Goal: Task Accomplishment & Management: Manage account settings

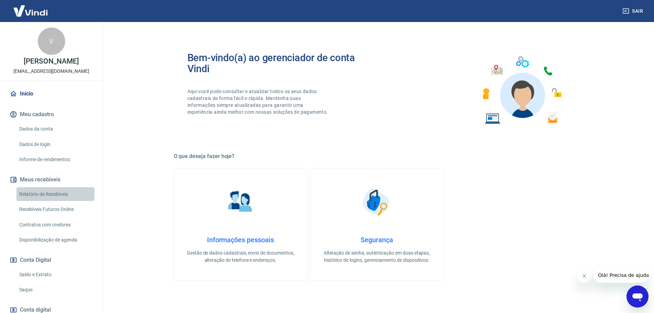
click at [57, 193] on link "Relatório de Recebíveis" at bounding box center [55, 194] width 78 height 14
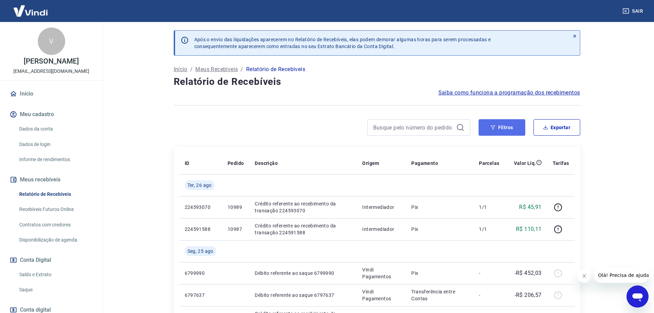
click at [514, 128] on button "Filtros" at bounding box center [502, 127] width 47 height 16
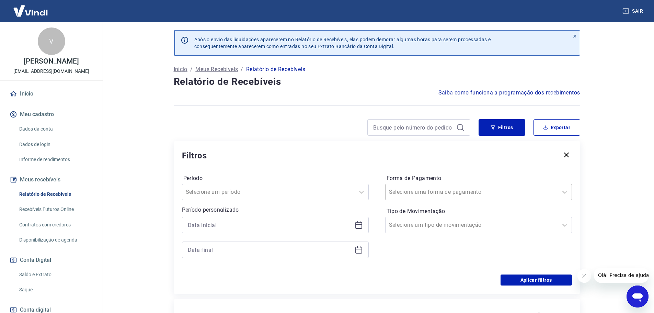
click at [406, 197] on div "Selecione uma forma de pagamento" at bounding box center [472, 192] width 172 height 12
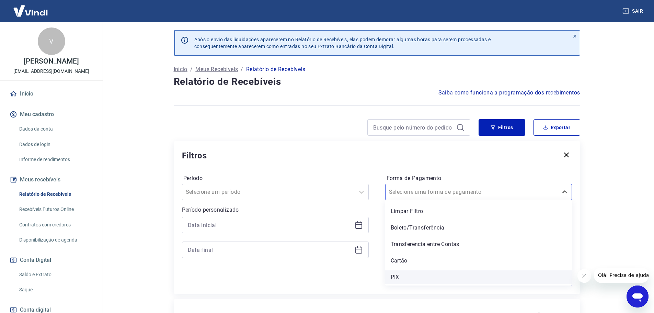
click at [402, 278] on div "PIX" at bounding box center [478, 277] width 187 height 14
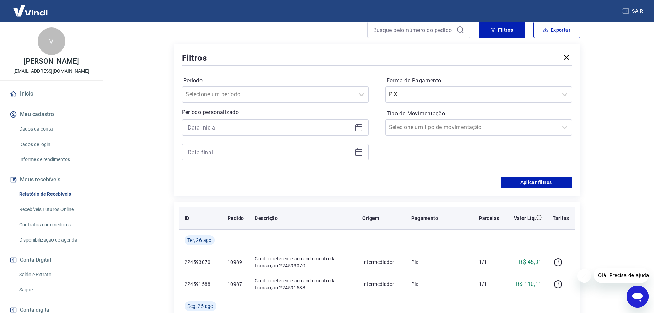
scroll to position [103, 0]
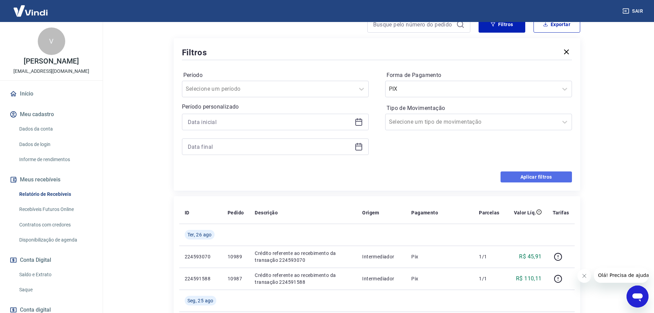
click at [527, 176] on button "Aplicar filtros" at bounding box center [536, 176] width 71 height 11
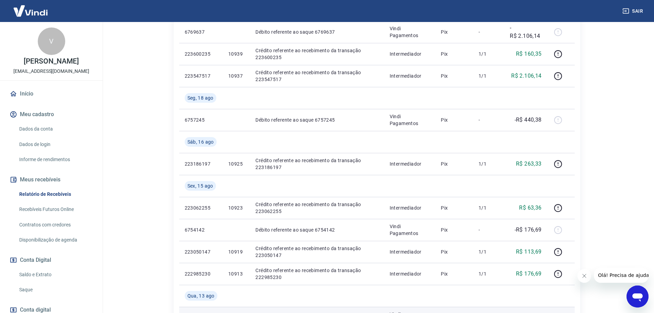
scroll to position [378, 0]
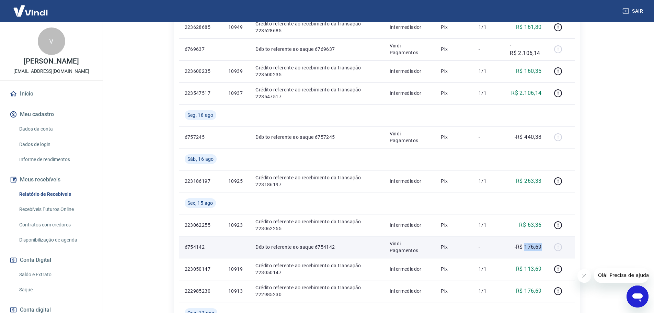
drag, startPoint x: 526, startPoint y: 247, endPoint x: 542, endPoint y: 246, distance: 16.8
click at [542, 246] on td "-R$ 176,69" at bounding box center [525, 247] width 43 height 22
copy p "176,69"
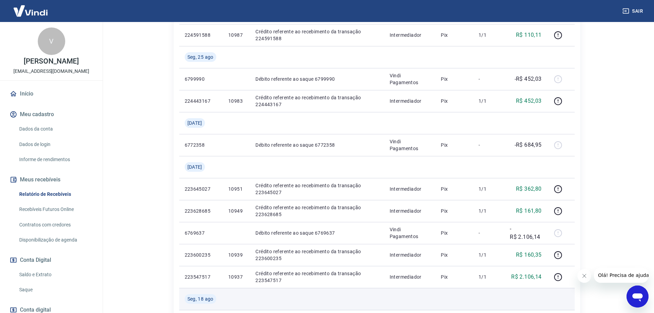
scroll to position [206, 0]
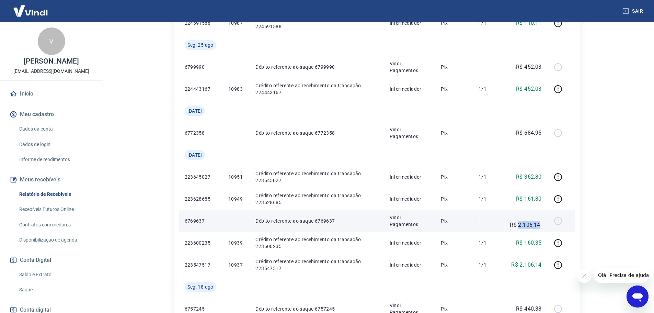
drag, startPoint x: 519, startPoint y: 224, endPoint x: 540, endPoint y: 223, distance: 21.3
click at [540, 222] on p "-R$ 2.106,14" at bounding box center [526, 221] width 32 height 16
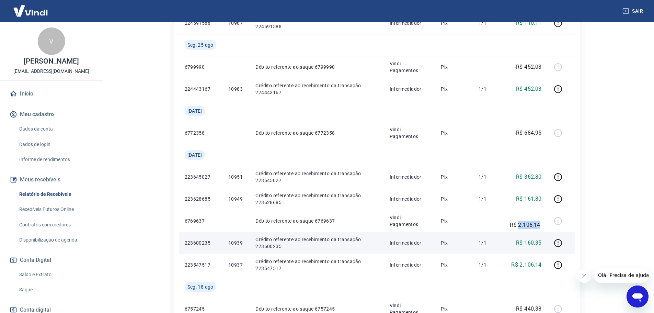
copy p "2.106,14"
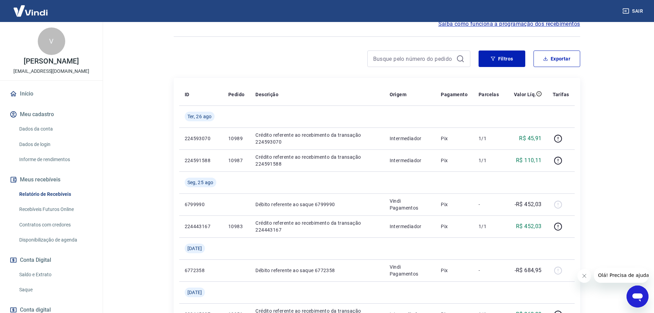
scroll to position [34, 0]
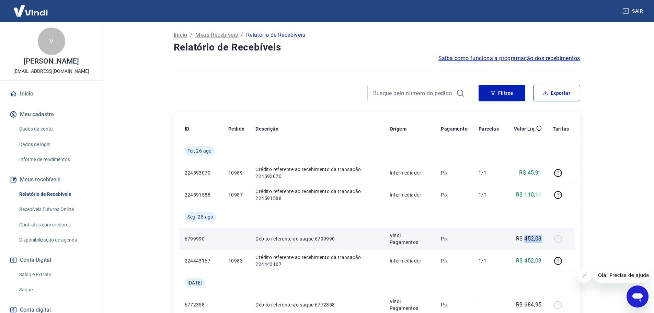
drag, startPoint x: 526, startPoint y: 238, endPoint x: 543, endPoint y: 238, distance: 17.2
click at [543, 238] on td "-R$ 452,03" at bounding box center [525, 239] width 43 height 22
copy p "452,03"
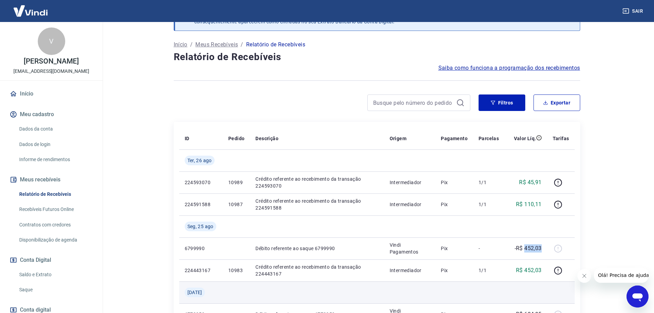
scroll to position [0, 0]
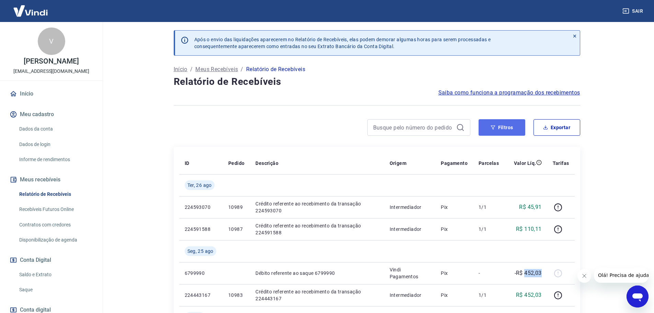
click at [495, 131] on button "Filtros" at bounding box center [502, 127] width 47 height 16
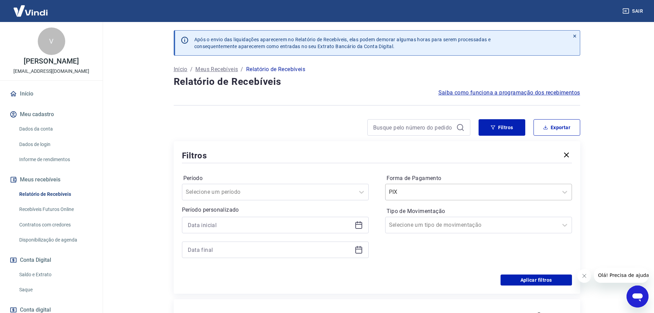
drag, startPoint x: 434, startPoint y: 188, endPoint x: 432, endPoint y: 192, distance: 4.3
click at [433, 188] on input "Forma de Pagamento" at bounding box center [423, 192] width 69 height 8
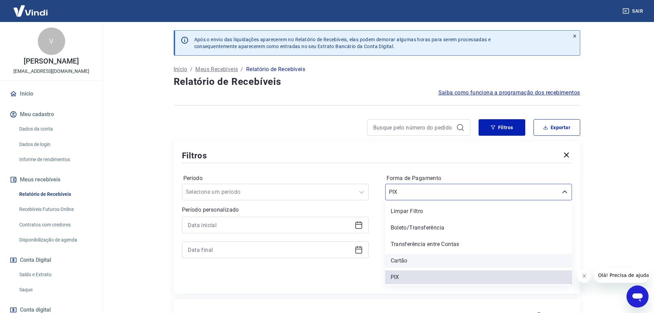
click at [405, 261] on div "Cartão" at bounding box center [478, 261] width 187 height 14
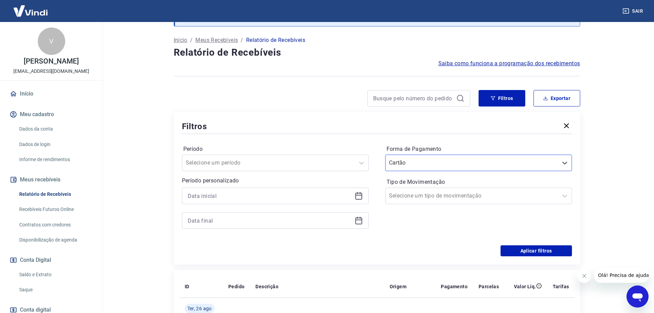
scroll to position [69, 0]
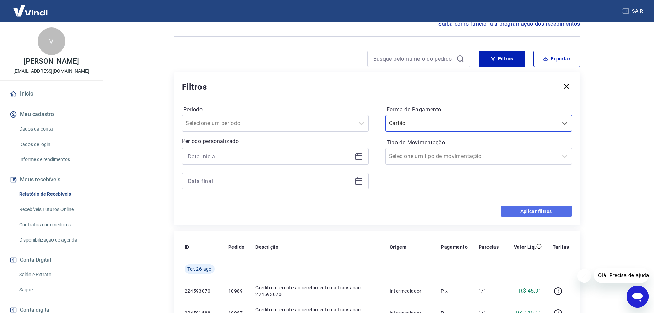
click at [514, 210] on button "Aplicar filtros" at bounding box center [536, 211] width 71 height 11
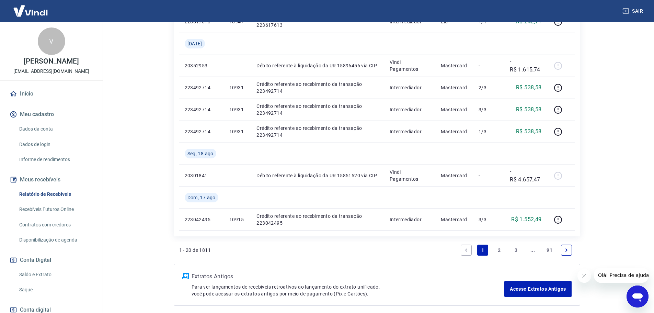
scroll to position [549, 0]
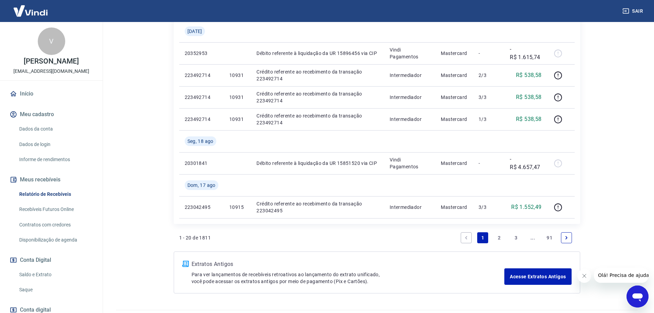
click at [496, 238] on link "2" at bounding box center [499, 237] width 11 height 11
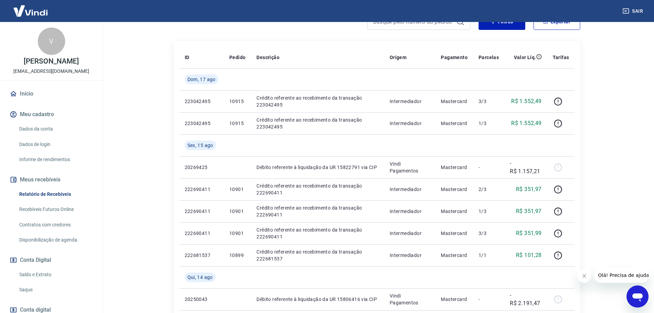
scroll to position [103, 0]
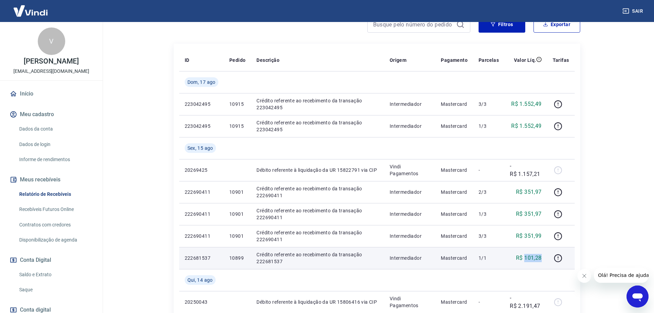
drag, startPoint x: 526, startPoint y: 257, endPoint x: 541, endPoint y: 257, distance: 15.1
click at [541, 257] on p "R$ 101,28" at bounding box center [529, 258] width 26 height 8
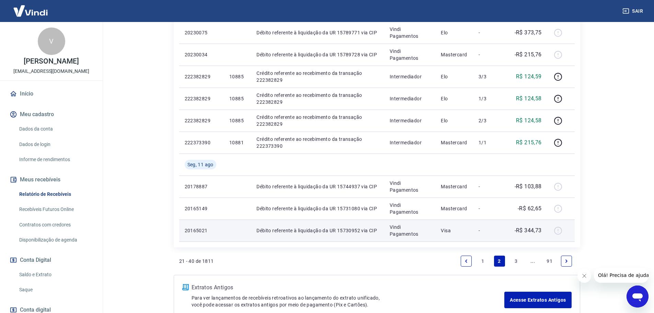
scroll to position [524, 0]
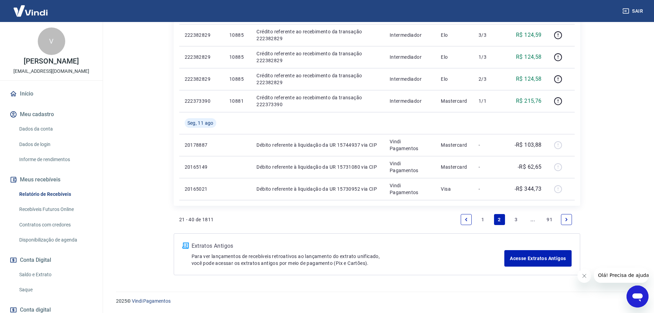
click at [484, 219] on link "1" at bounding box center [482, 219] width 11 height 11
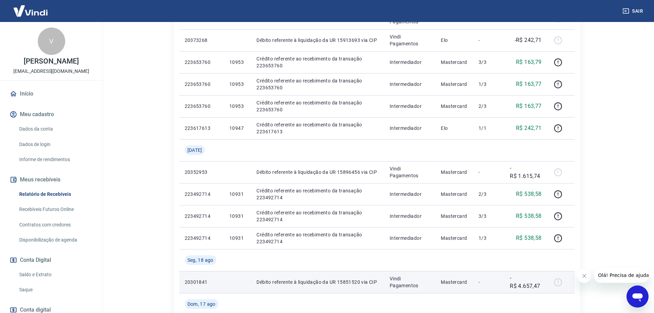
scroll to position [430, 0]
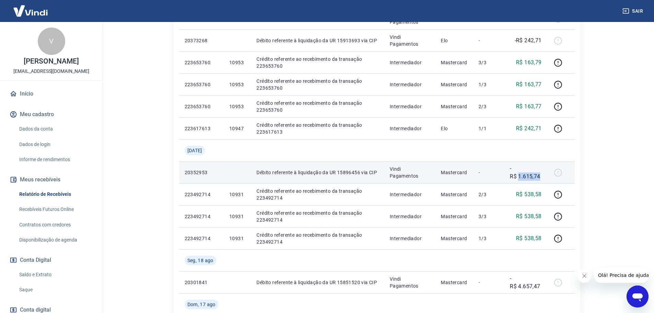
drag, startPoint x: 519, startPoint y: 176, endPoint x: 540, endPoint y: 176, distance: 21.3
click at [540, 176] on p "-R$ 1.615,74" at bounding box center [526, 172] width 32 height 16
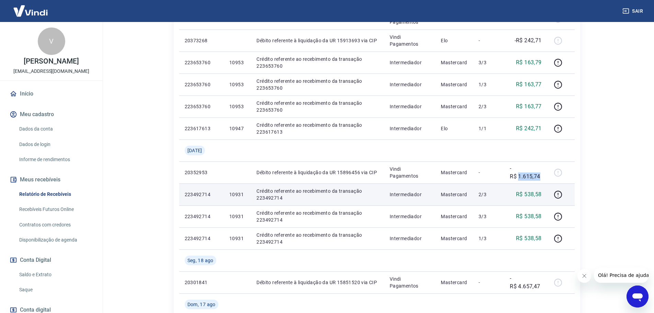
copy p "1.615,74"
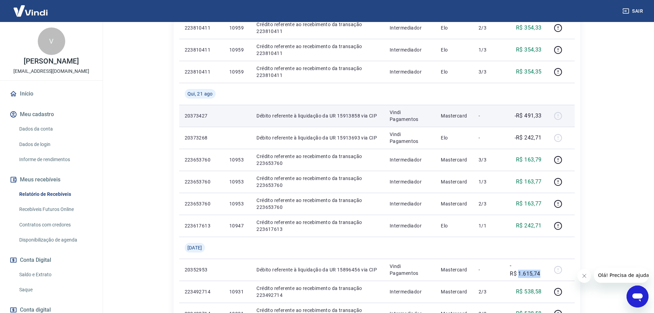
scroll to position [327, 0]
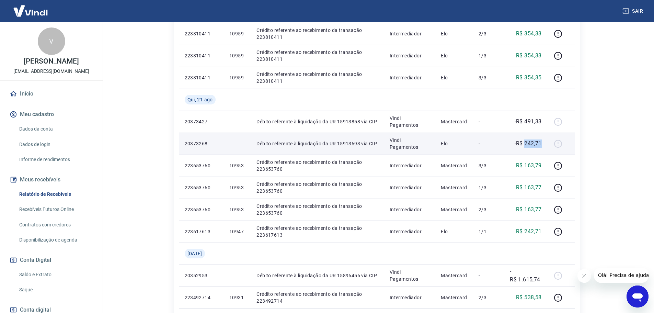
drag, startPoint x: 525, startPoint y: 140, endPoint x: 541, endPoint y: 140, distance: 15.8
click at [541, 140] on p "-R$ 242,71" at bounding box center [528, 143] width 27 height 8
copy p "242,71"
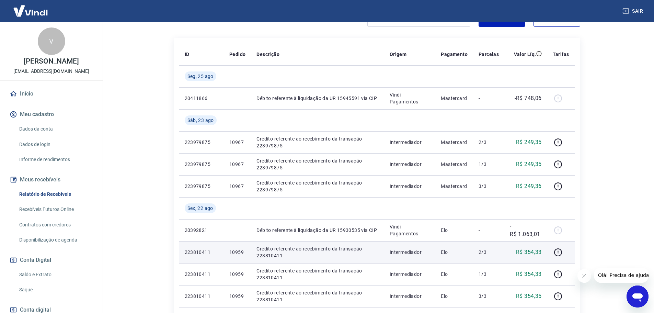
scroll to position [121, 0]
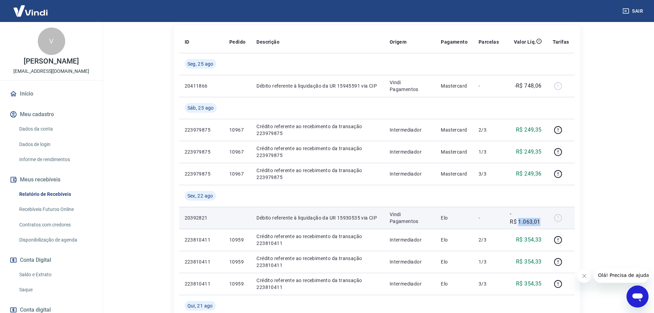
drag, startPoint x: 519, startPoint y: 221, endPoint x: 541, endPoint y: 221, distance: 21.6
click at [541, 221] on p "-R$ 1.063,01" at bounding box center [526, 217] width 32 height 16
copy p "1.063,01"
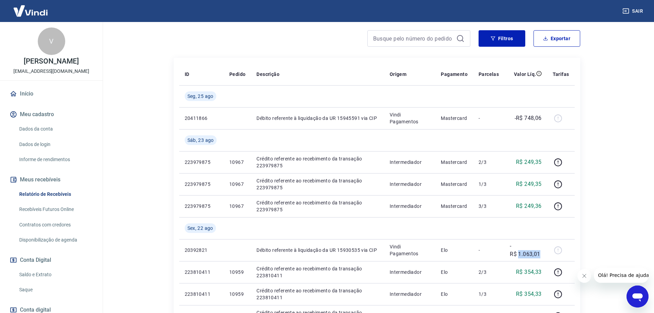
scroll to position [0, 0]
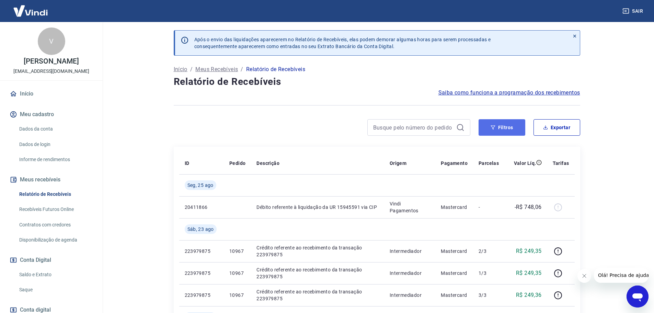
click at [488, 130] on button "Filtros" at bounding box center [502, 127] width 47 height 16
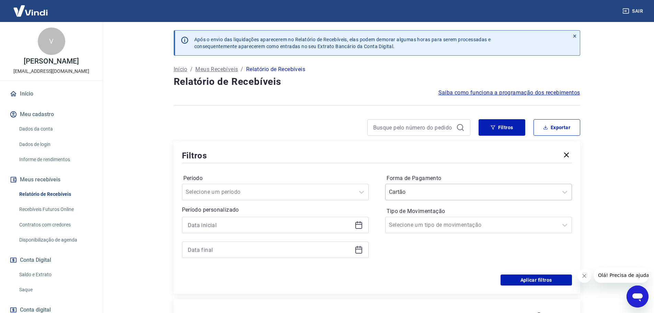
click at [412, 197] on div "Cartão" at bounding box center [472, 192] width 172 height 12
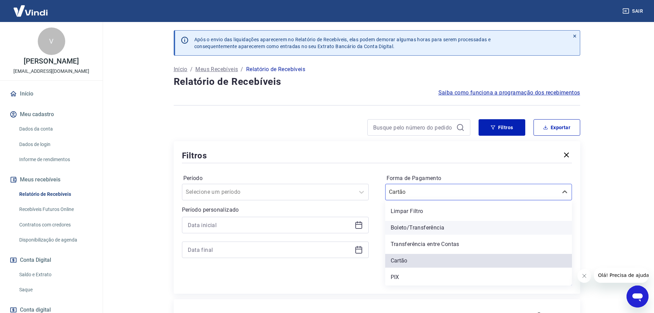
click at [402, 227] on div "Boleto/Transferência" at bounding box center [478, 228] width 187 height 14
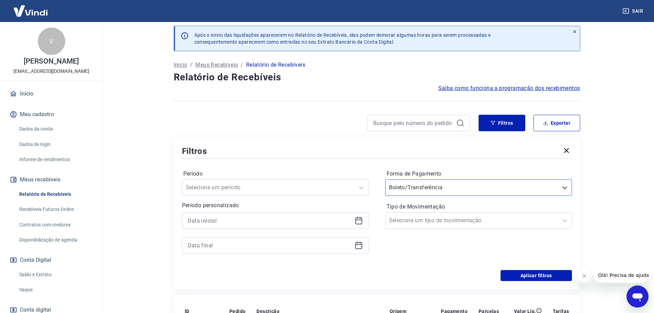
scroll to position [34, 0]
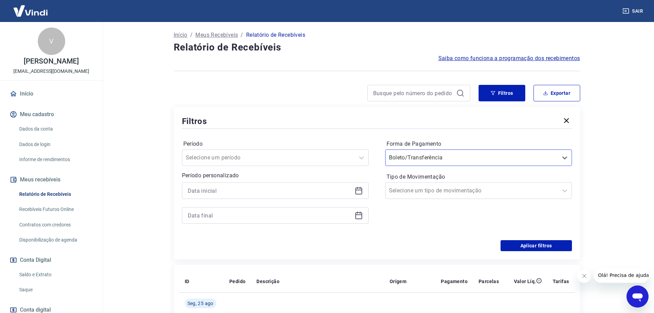
click at [581, 279] on button "Fechar mensagem da empresa" at bounding box center [584, 276] width 14 height 14
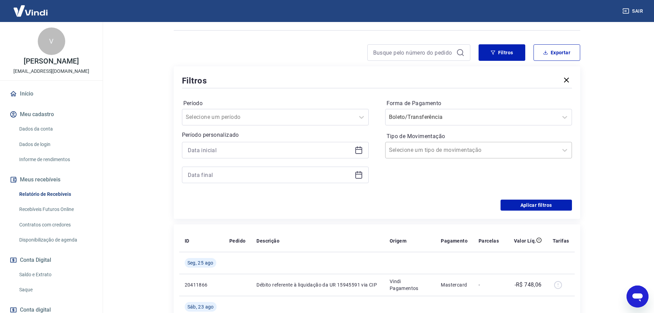
scroll to position [69, 0]
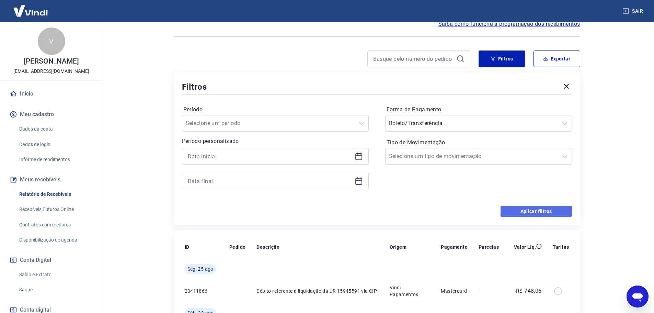
click at [532, 212] on button "Aplicar filtros" at bounding box center [536, 211] width 71 height 11
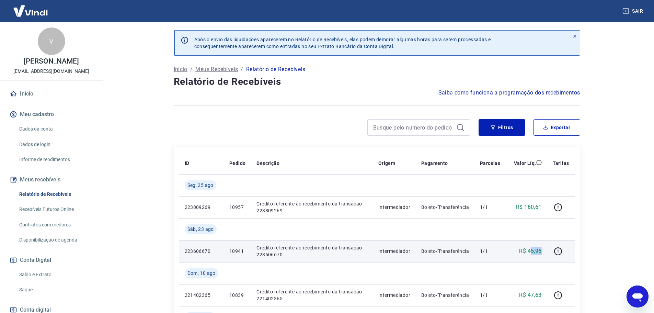
drag, startPoint x: 530, startPoint y: 250, endPoint x: 541, endPoint y: 250, distance: 11.7
click at [541, 250] on p "R$ 45,96" at bounding box center [530, 251] width 22 height 8
click at [543, 251] on td "R$ 45,96" at bounding box center [526, 251] width 41 height 22
drag, startPoint x: 542, startPoint y: 251, endPoint x: 529, endPoint y: 252, distance: 13.4
click at [529, 252] on td "R$ 45,96" at bounding box center [526, 251] width 41 height 22
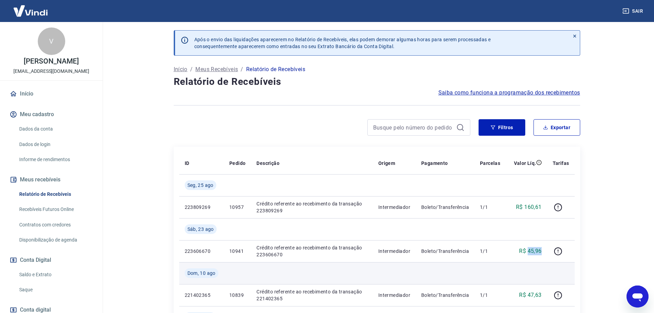
copy p "45,96"
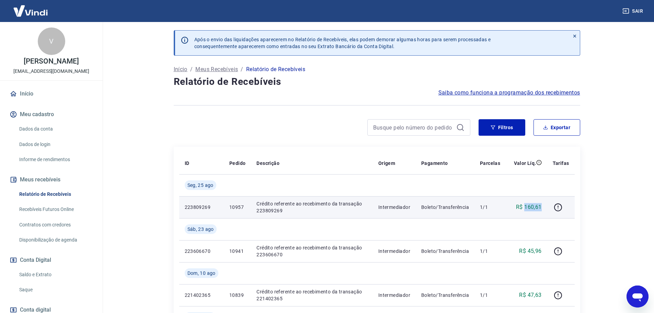
drag, startPoint x: 526, startPoint y: 206, endPoint x: 543, endPoint y: 205, distance: 17.5
click at [543, 205] on td "R$ 160,61" at bounding box center [526, 207] width 41 height 22
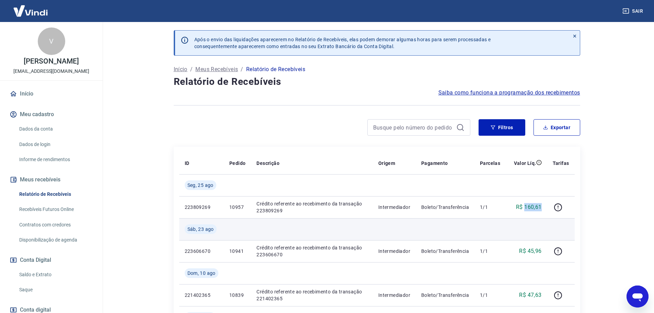
copy p "160,61"
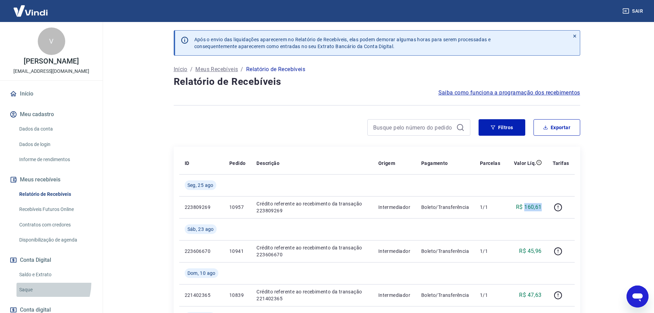
click at [34, 283] on link "Saque" at bounding box center [55, 290] width 78 height 14
